Goal: Information Seeking & Learning: Learn about a topic

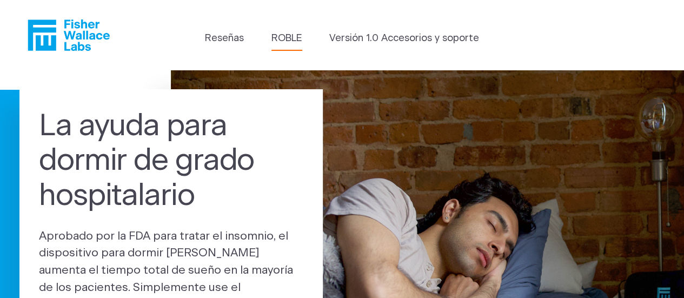
click at [286, 45] on link "ROBLE" at bounding box center [286, 38] width 31 height 15
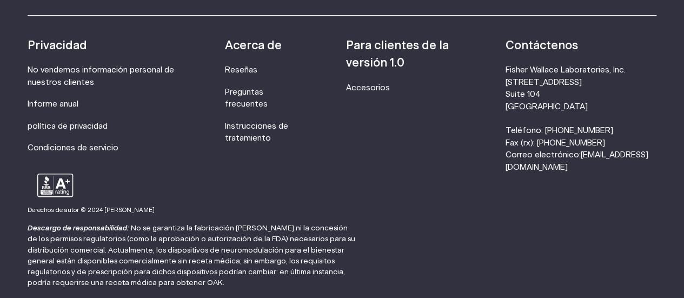
scroll to position [2016, 0]
